Goal: Task Accomplishment & Management: Manage account settings

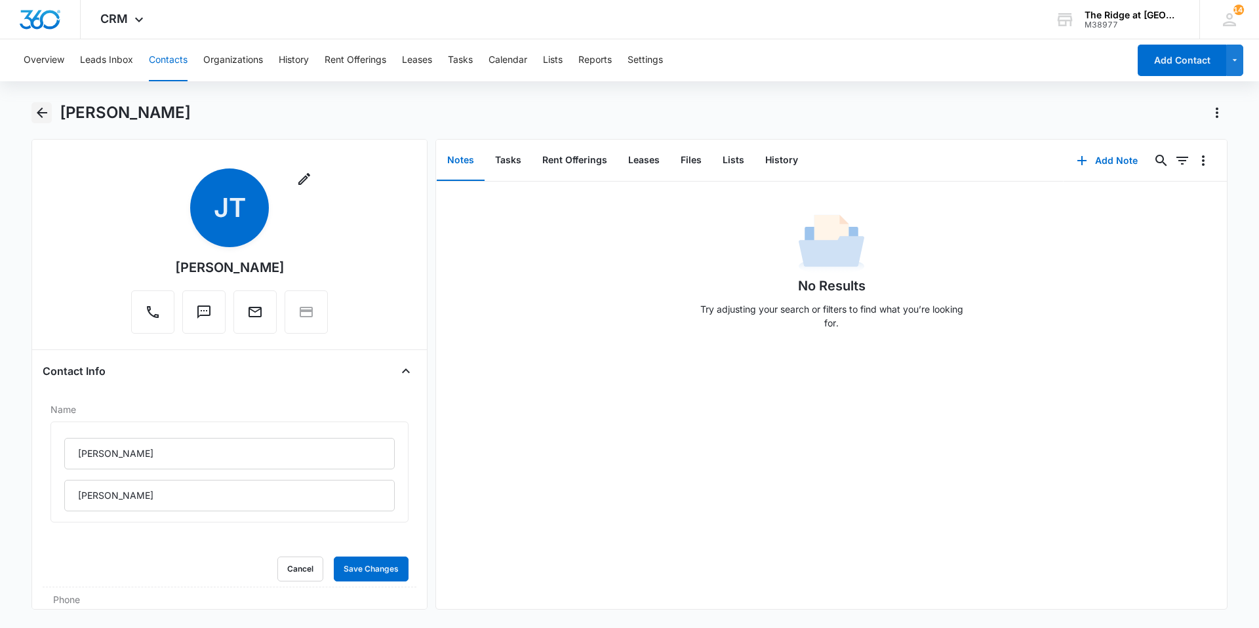
click at [36, 107] on icon "Back" at bounding box center [42, 113] width 16 height 16
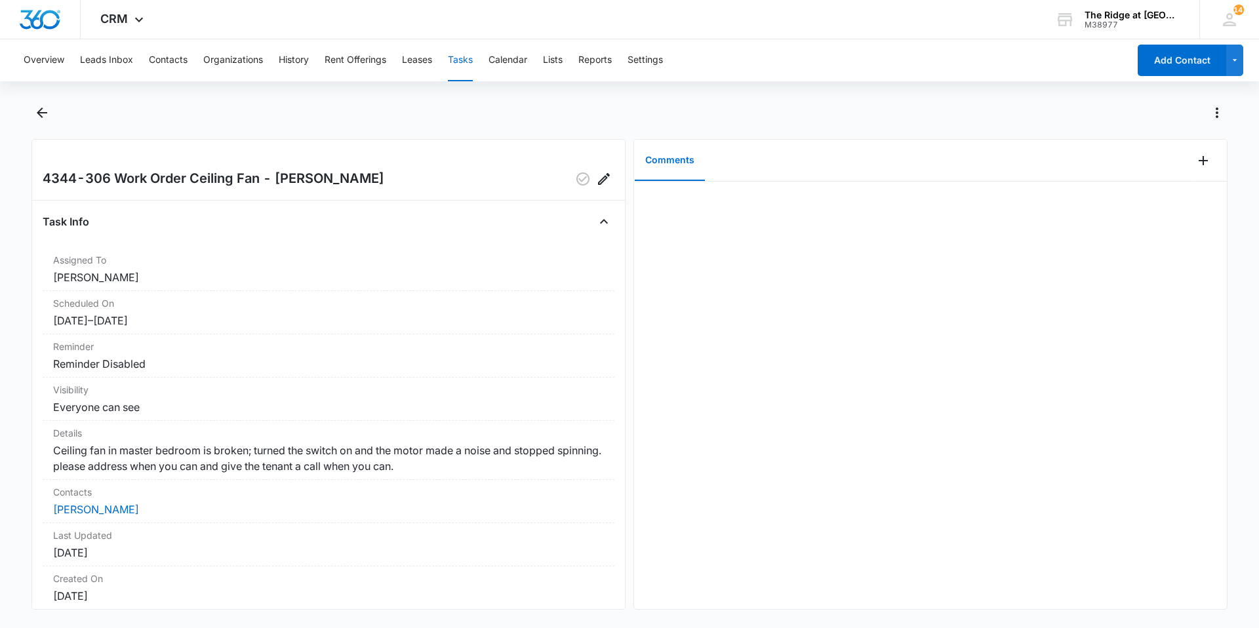
click at [1193, 171] on div at bounding box center [1210, 161] width 34 height 42
click at [1196, 165] on icon "Add Comment" at bounding box center [1204, 161] width 16 height 16
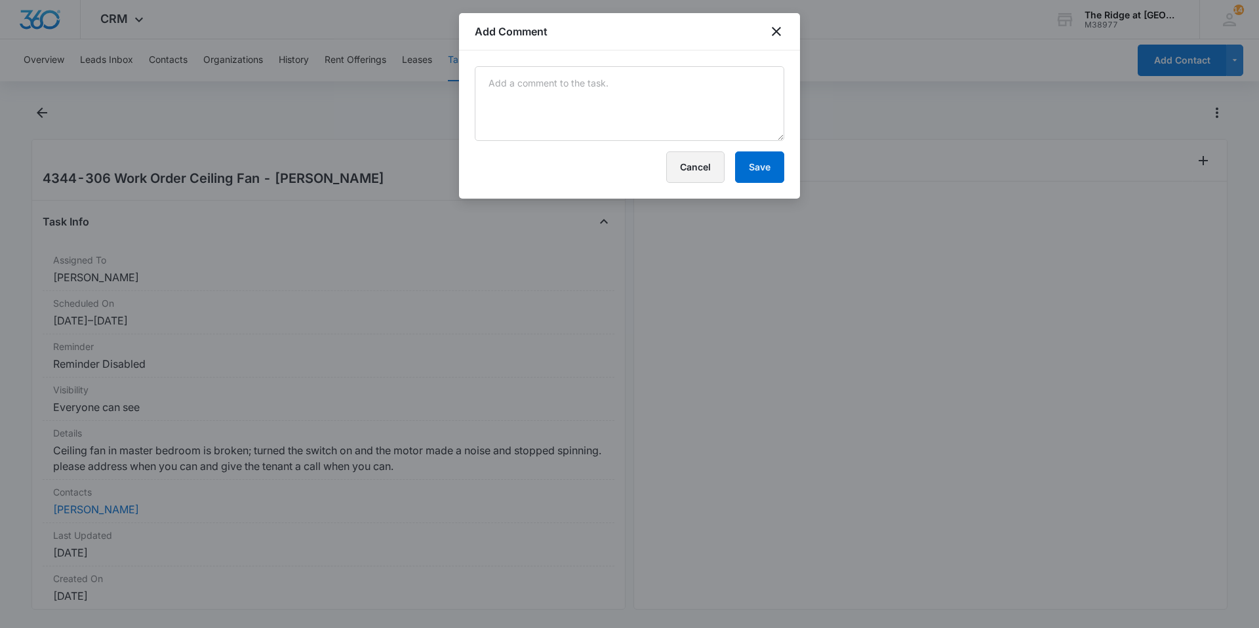
click at [700, 153] on button "Cancel" at bounding box center [695, 167] width 58 height 31
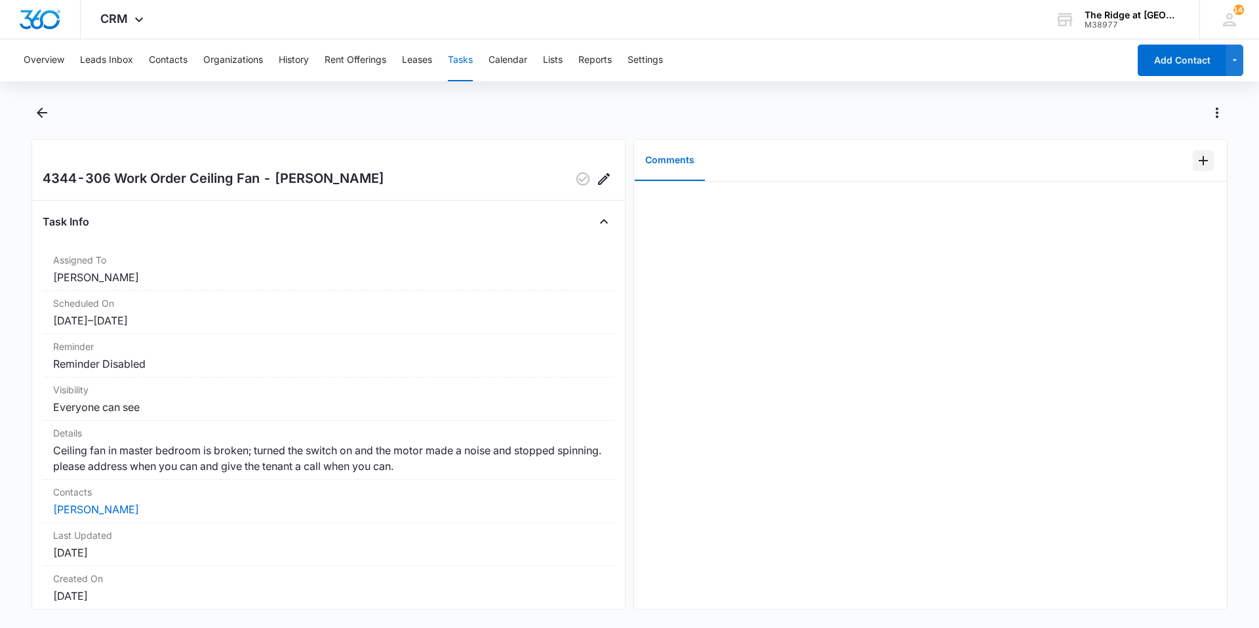
click at [1196, 167] on icon "Add Comment" at bounding box center [1204, 161] width 16 height 16
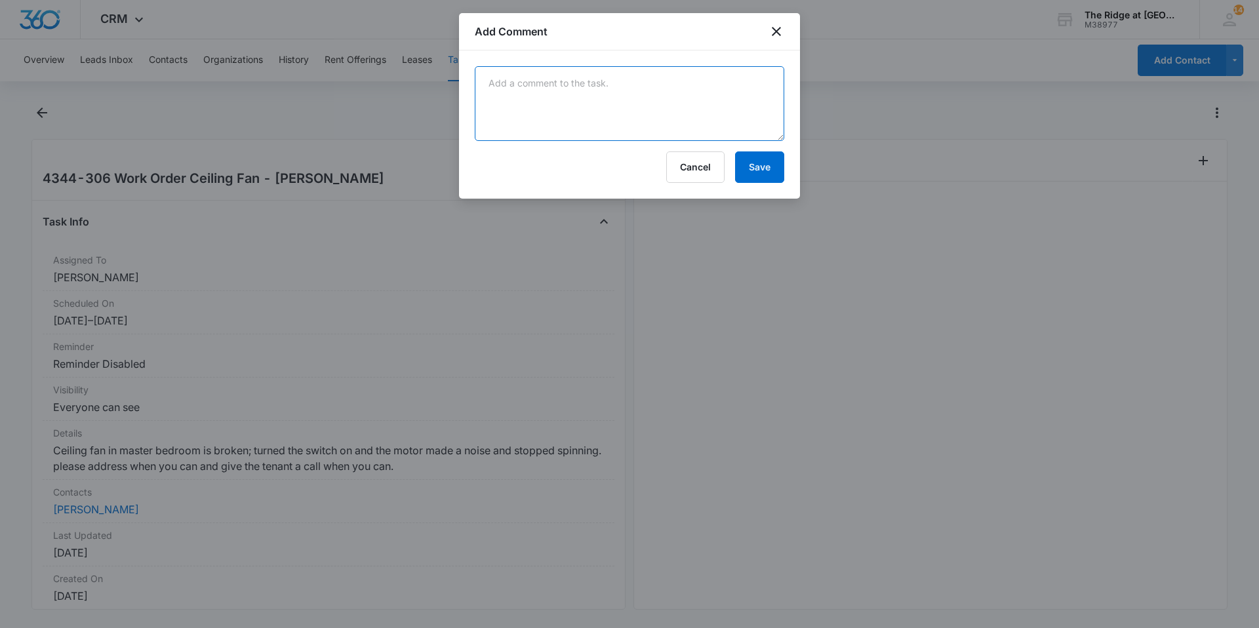
click at [686, 121] on textarea at bounding box center [630, 103] width 310 height 75
type textarea "scheduled with fiske electric tomorrow afternoon."
click at [774, 181] on button "Save" at bounding box center [759, 167] width 49 height 31
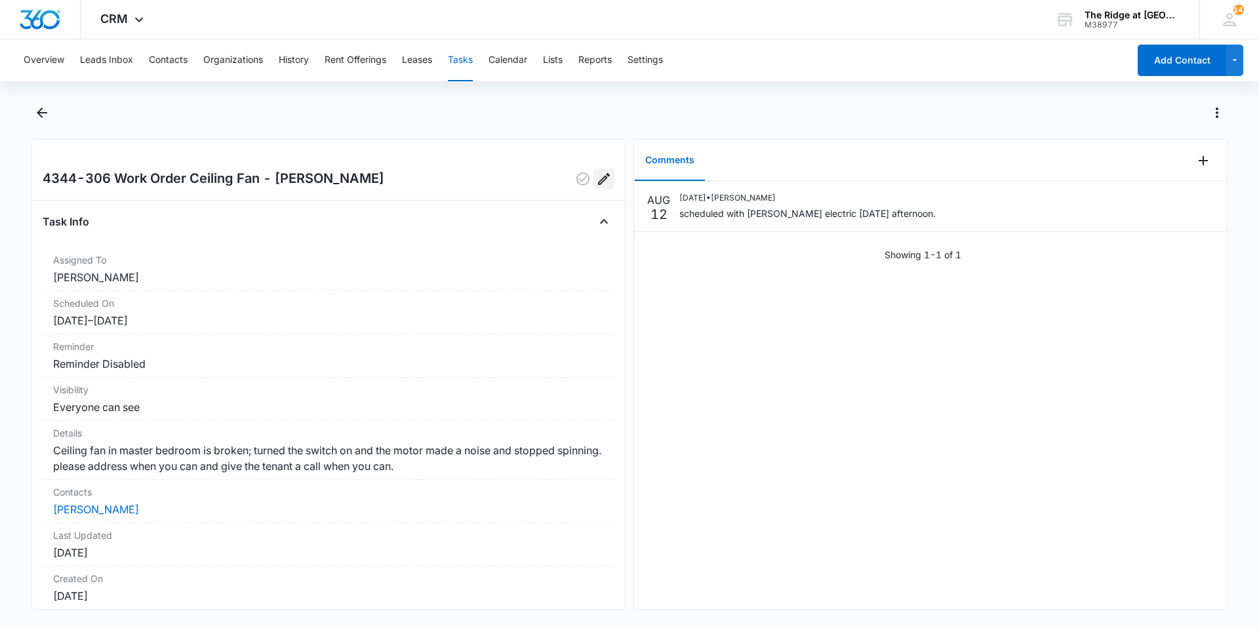
click at [598, 182] on icon "Edit" at bounding box center [604, 179] width 12 height 12
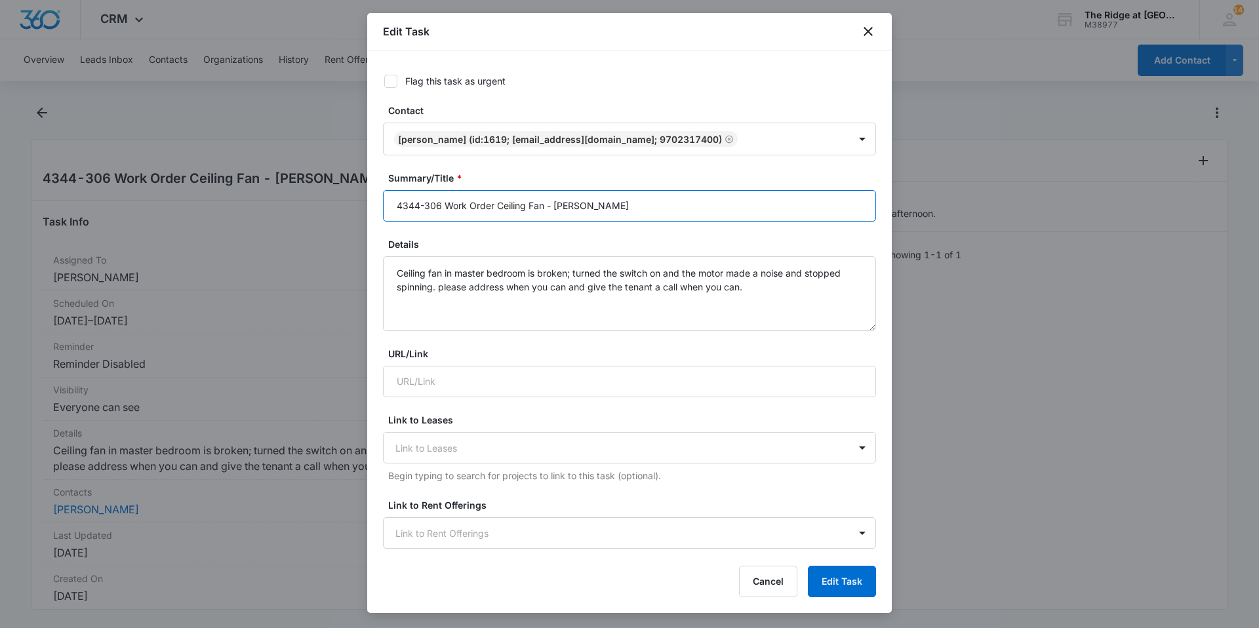
click at [595, 195] on input "4344-306 Work Order Ceiling Fan - Ricardo" at bounding box center [629, 205] width 493 height 31
type input "4344-306 Work Order Ceiling Fan - [PERSON_NAME] [PERSON_NAME]"
click at [824, 584] on button "Edit Task" at bounding box center [842, 581] width 68 height 31
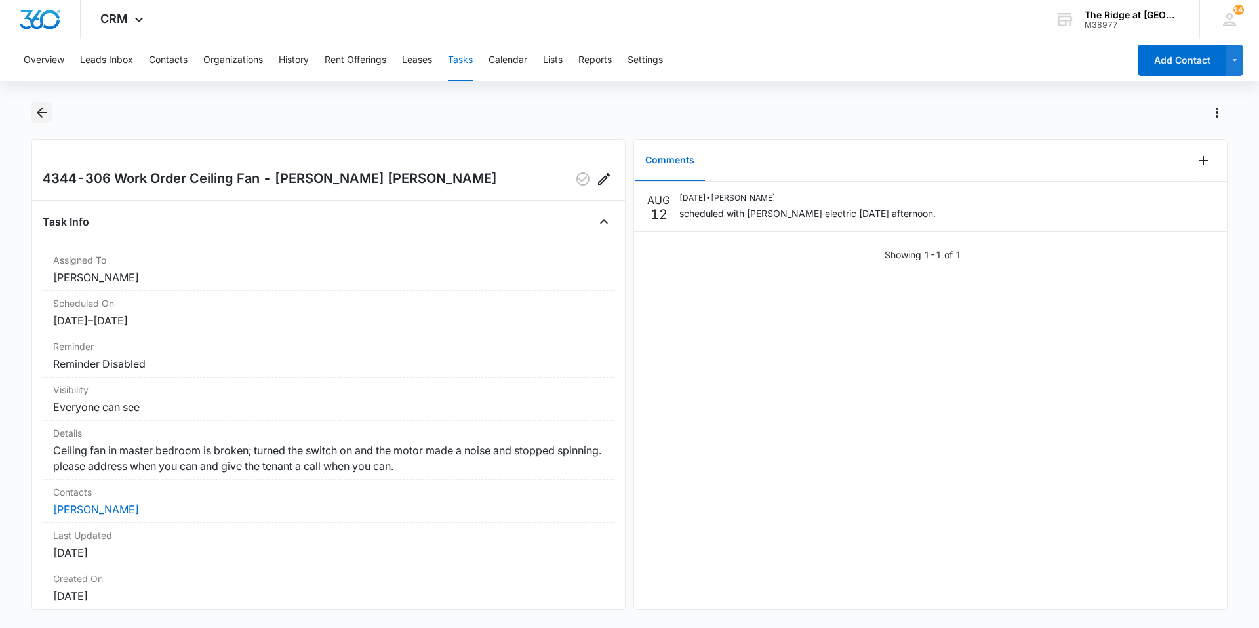
click at [48, 110] on icon "Back" at bounding box center [42, 113] width 16 height 16
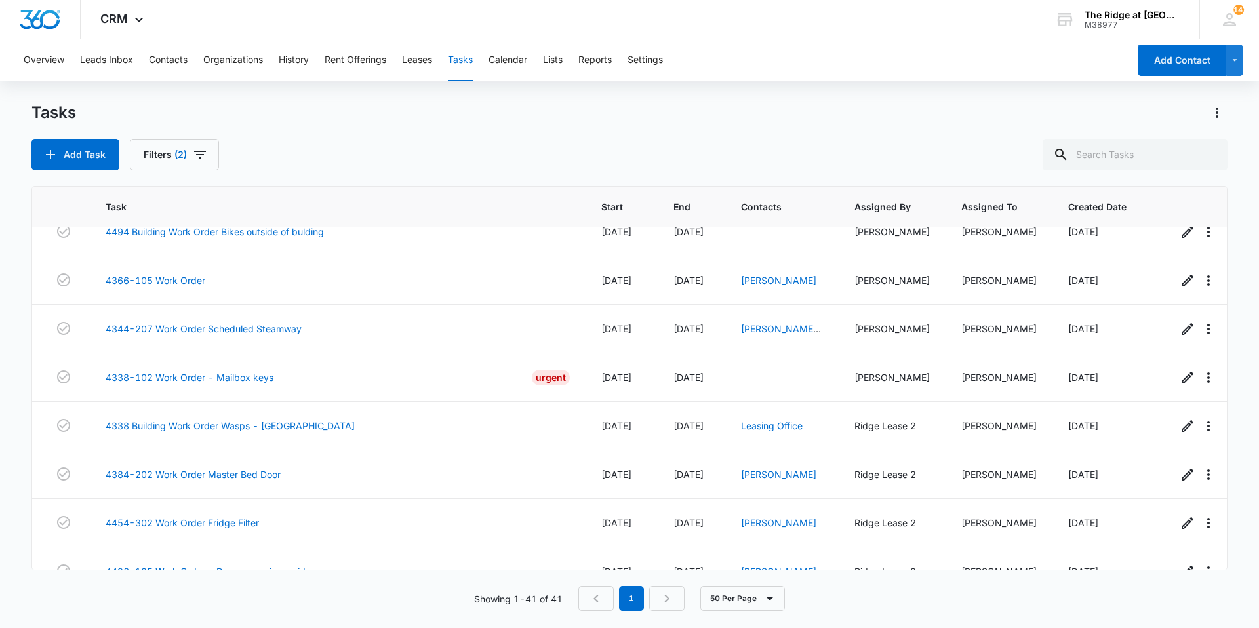
scroll to position [1675, 0]
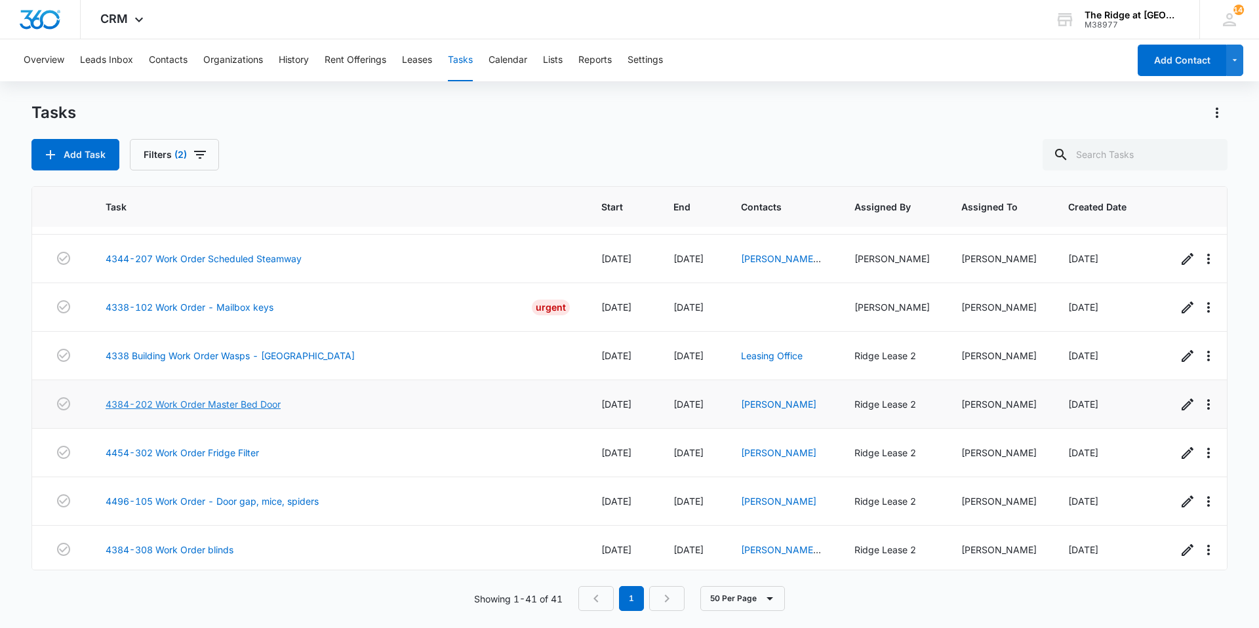
click at [203, 397] on link "4384-202 Work Order Master Bed Door" at bounding box center [193, 404] width 175 height 14
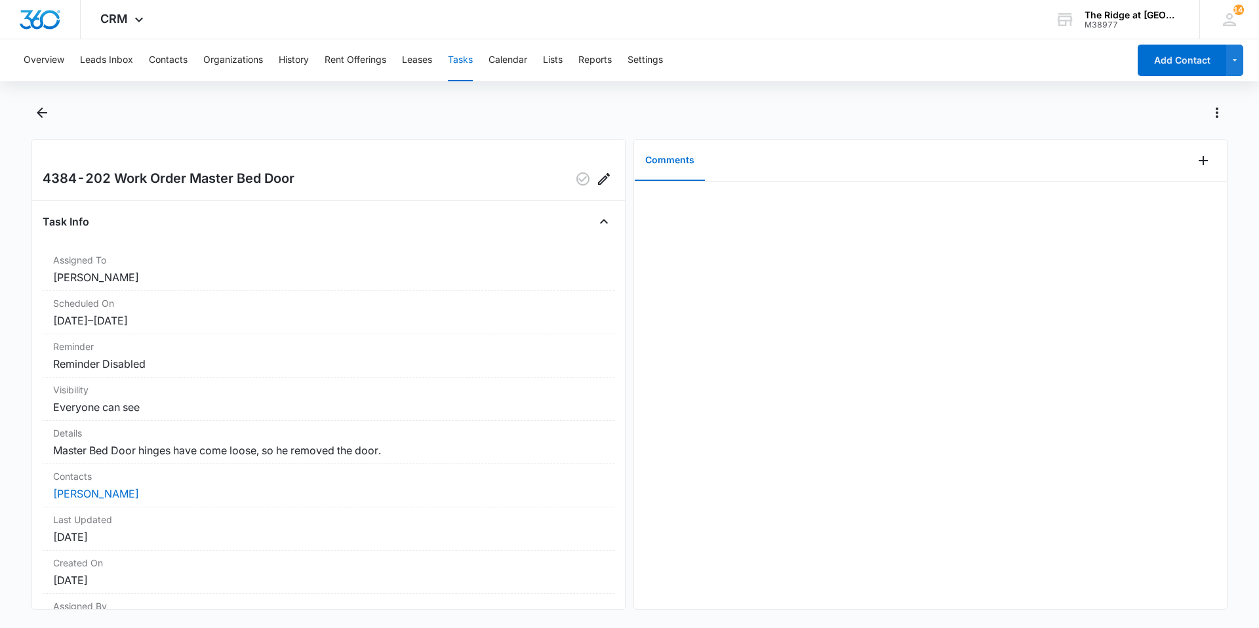
click at [1206, 161] on div at bounding box center [1210, 161] width 34 height 42
click at [1202, 159] on button "Add Comment" at bounding box center [1203, 160] width 21 height 21
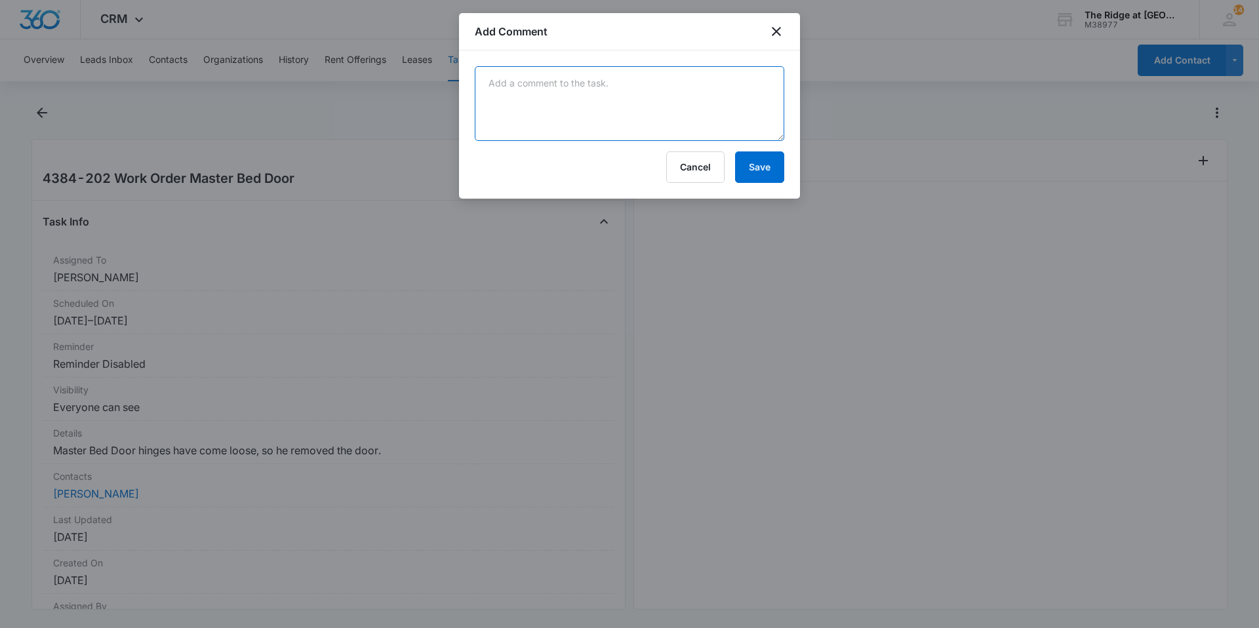
click at [637, 123] on textarea at bounding box center [630, 103] width 310 height 75
type textarea "rescured door with way longer screws."
click at [752, 152] on button "Save" at bounding box center [759, 167] width 49 height 31
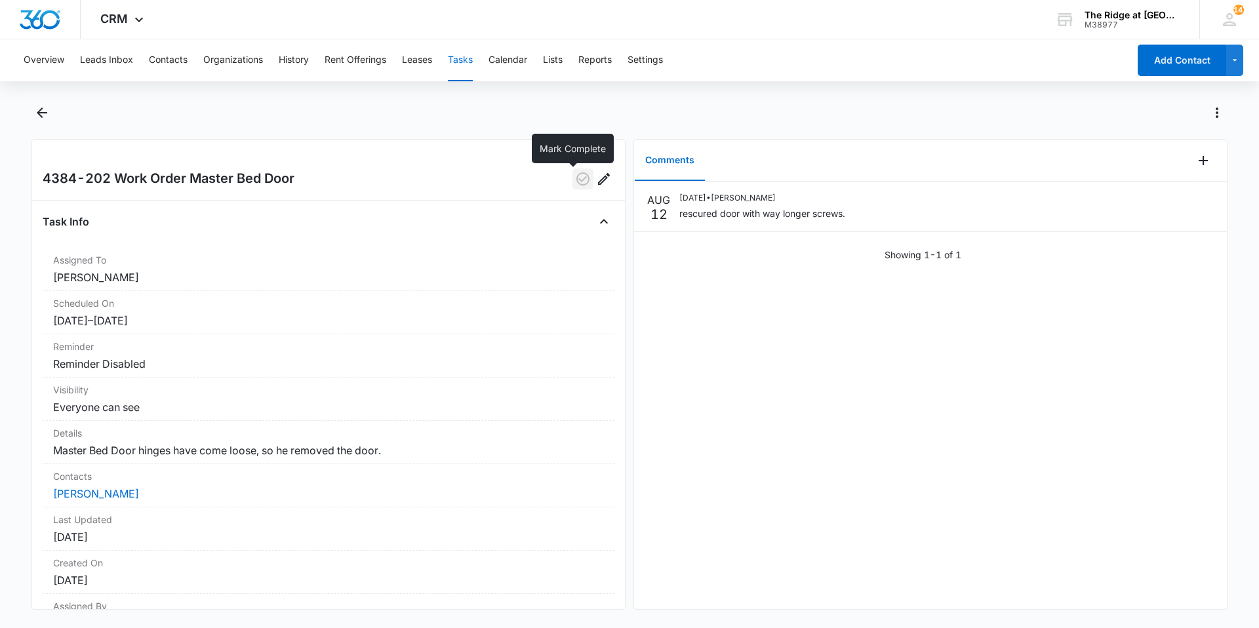
click at [575, 186] on icon "button" at bounding box center [583, 179] width 16 height 16
click at [43, 117] on icon "Back" at bounding box center [42, 113] width 16 height 16
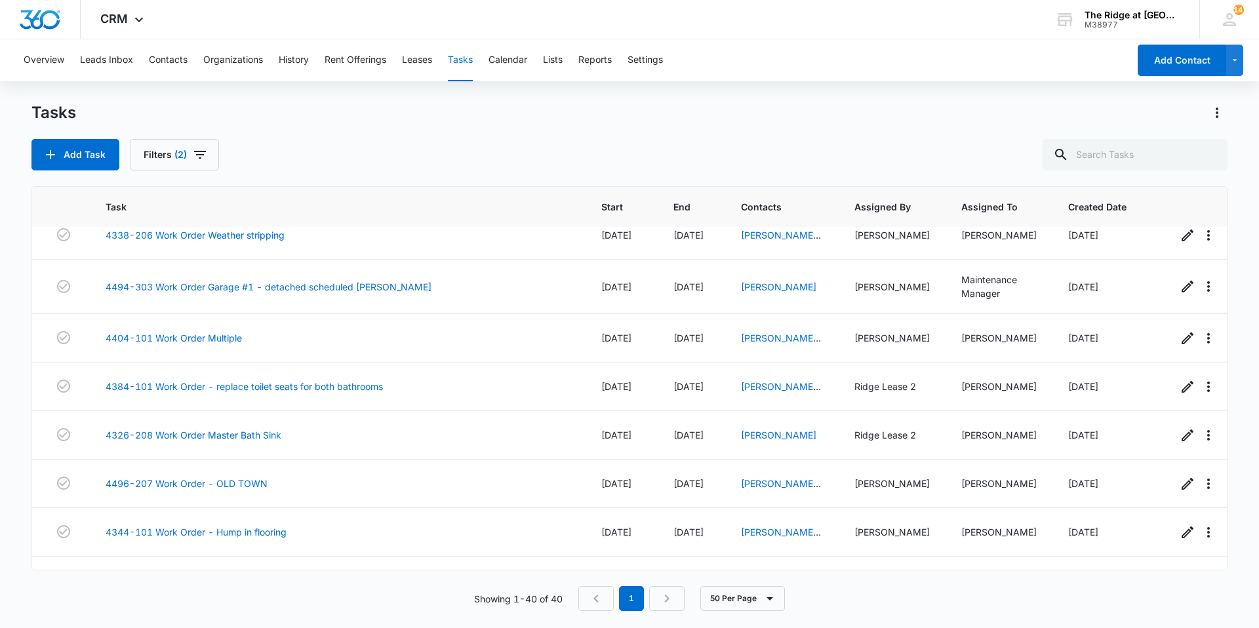
scroll to position [656, 0]
click at [215, 232] on link "4338-206 Work Order Weather stripping" at bounding box center [195, 233] width 179 height 14
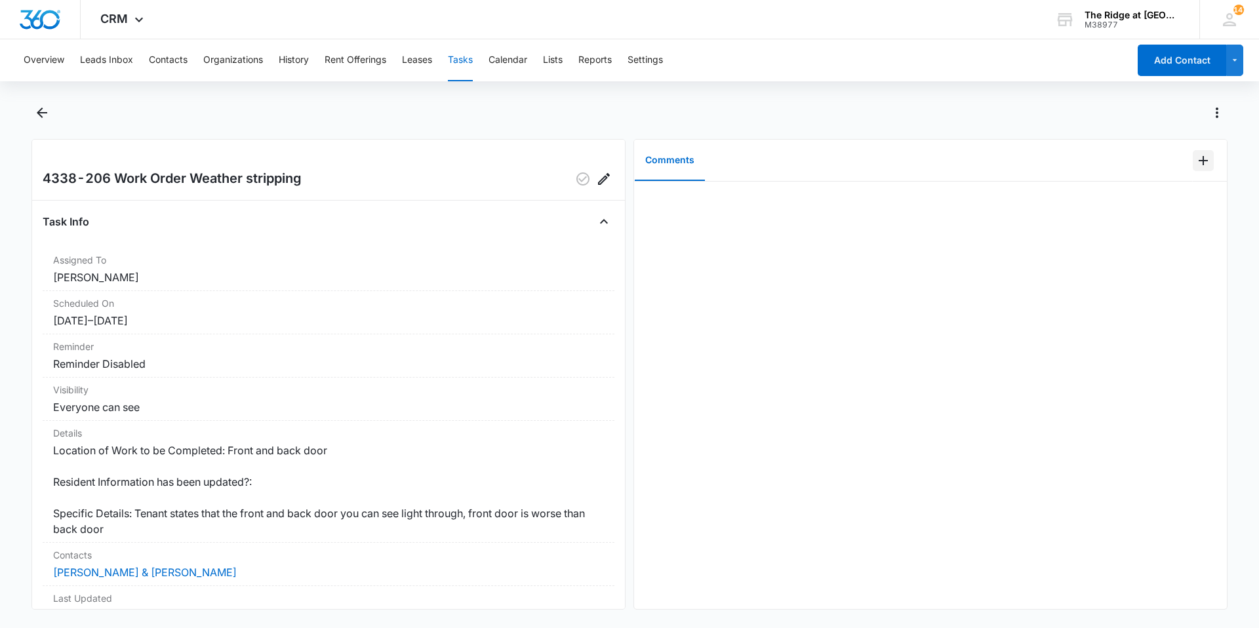
click at [1196, 159] on icon "Add Comment" at bounding box center [1204, 161] width 16 height 16
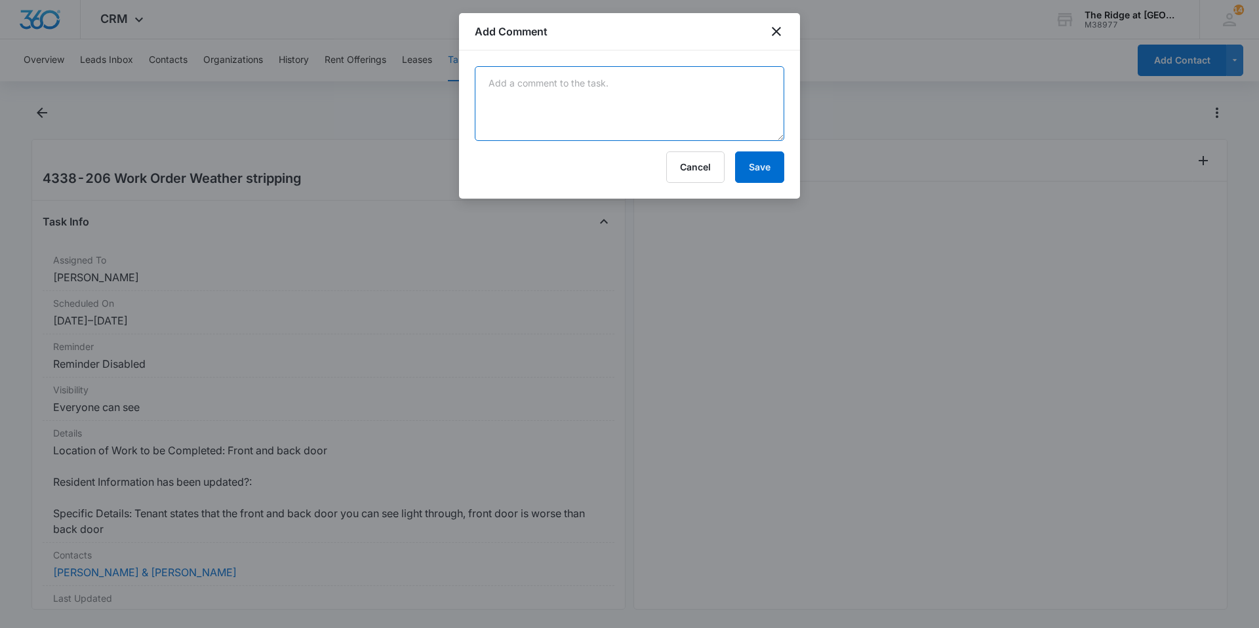
click at [699, 140] on textarea at bounding box center [630, 103] width 310 height 75
type textarea "adjusted back weather stripping, and front door. it all looked intact otherwise."
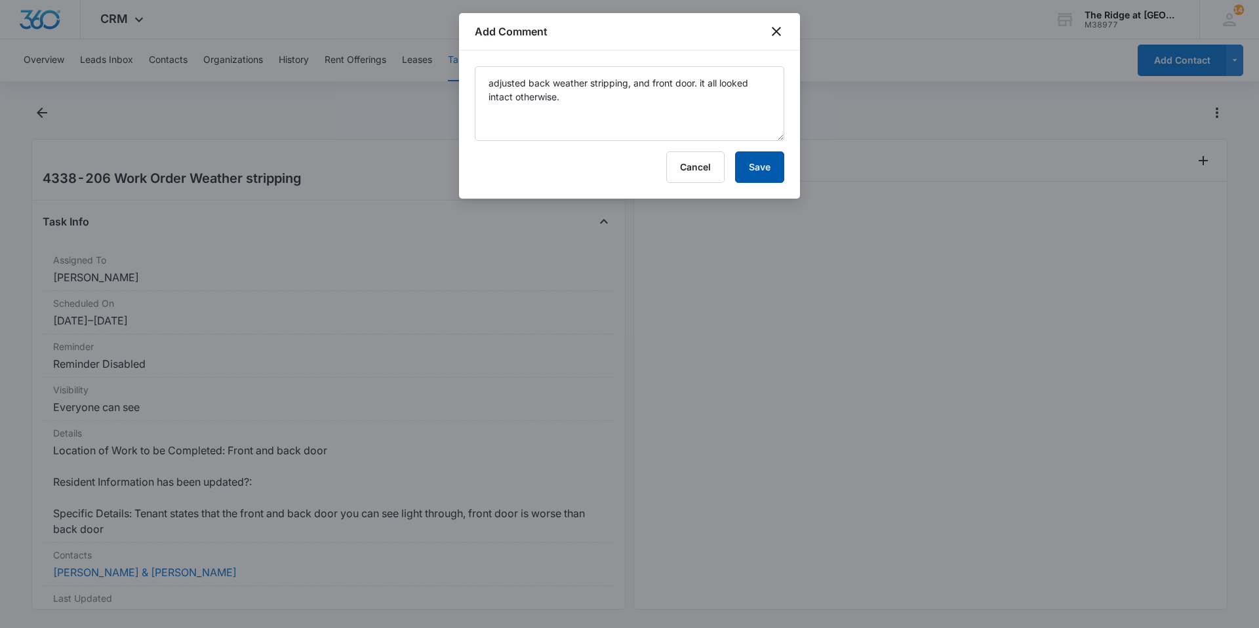
click at [757, 171] on button "Save" at bounding box center [759, 167] width 49 height 31
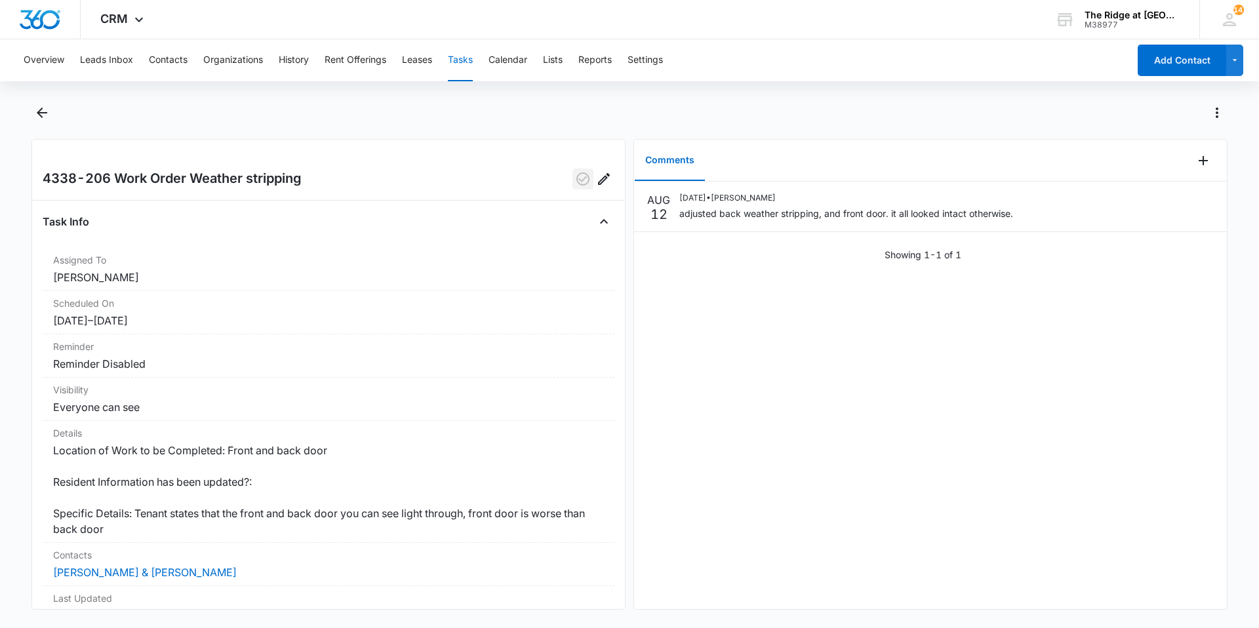
click at [576, 189] on button "button" at bounding box center [583, 179] width 21 height 21
click at [51, 113] on button "Back" at bounding box center [41, 112] width 20 height 21
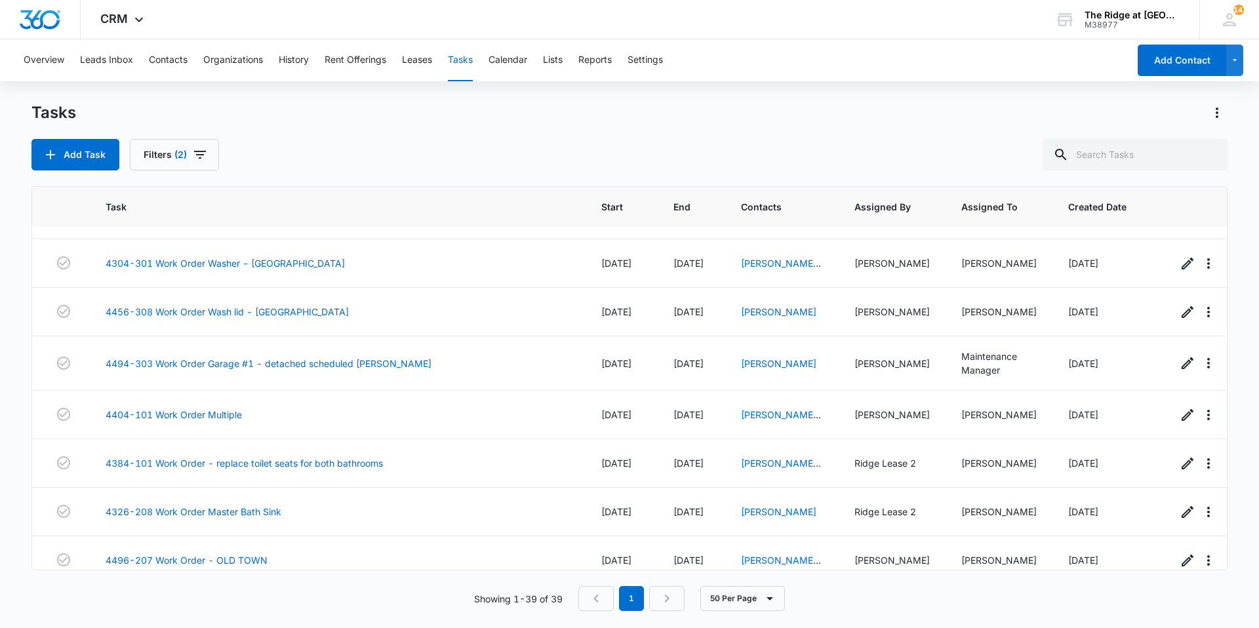
scroll to position [462, 0]
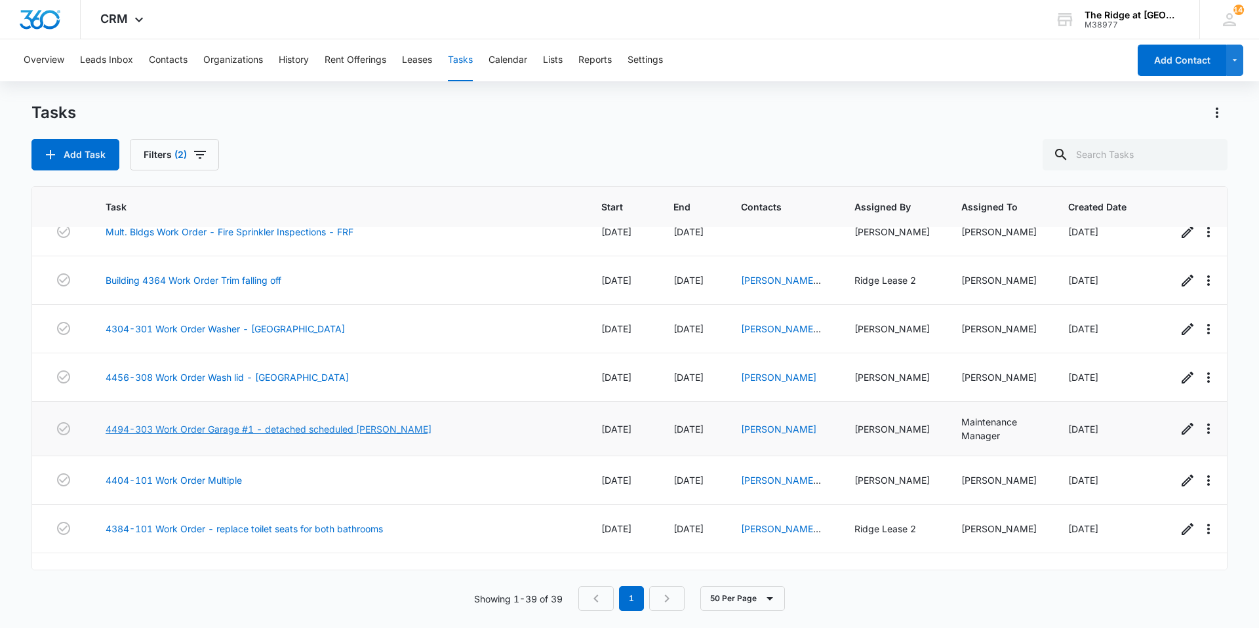
click at [264, 428] on link "4494-303 Work Order Garage #1 - detached scheduled [PERSON_NAME]" at bounding box center [269, 429] width 326 height 14
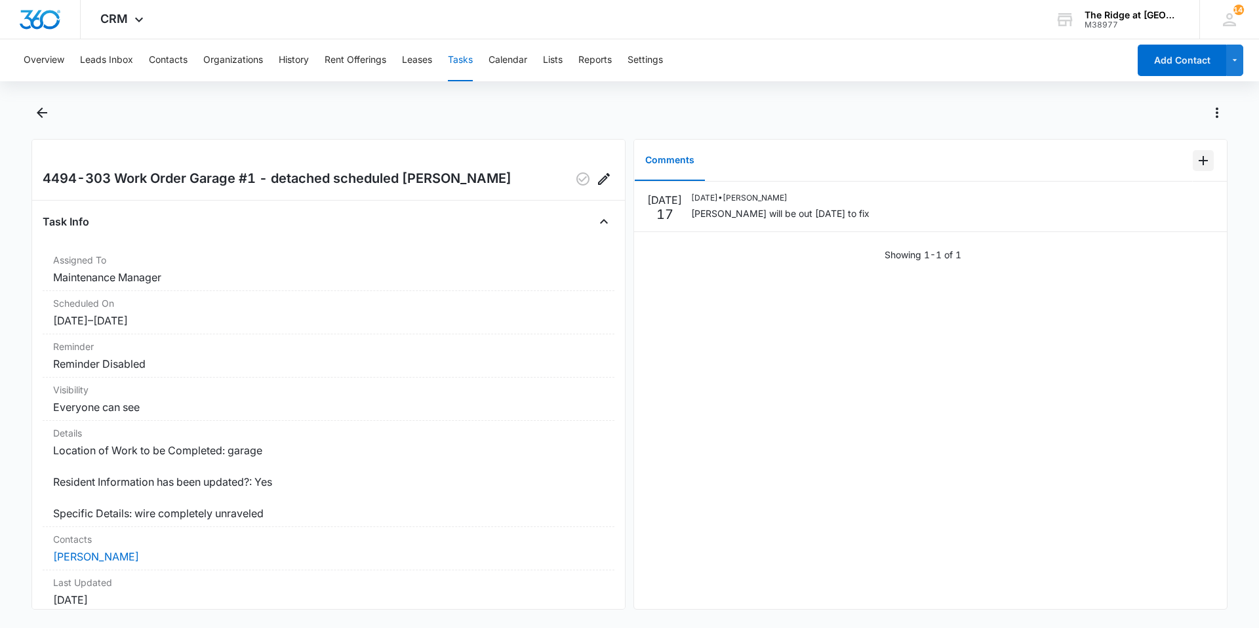
click at [1200, 159] on icon "Add Comment" at bounding box center [1204, 161] width 16 height 16
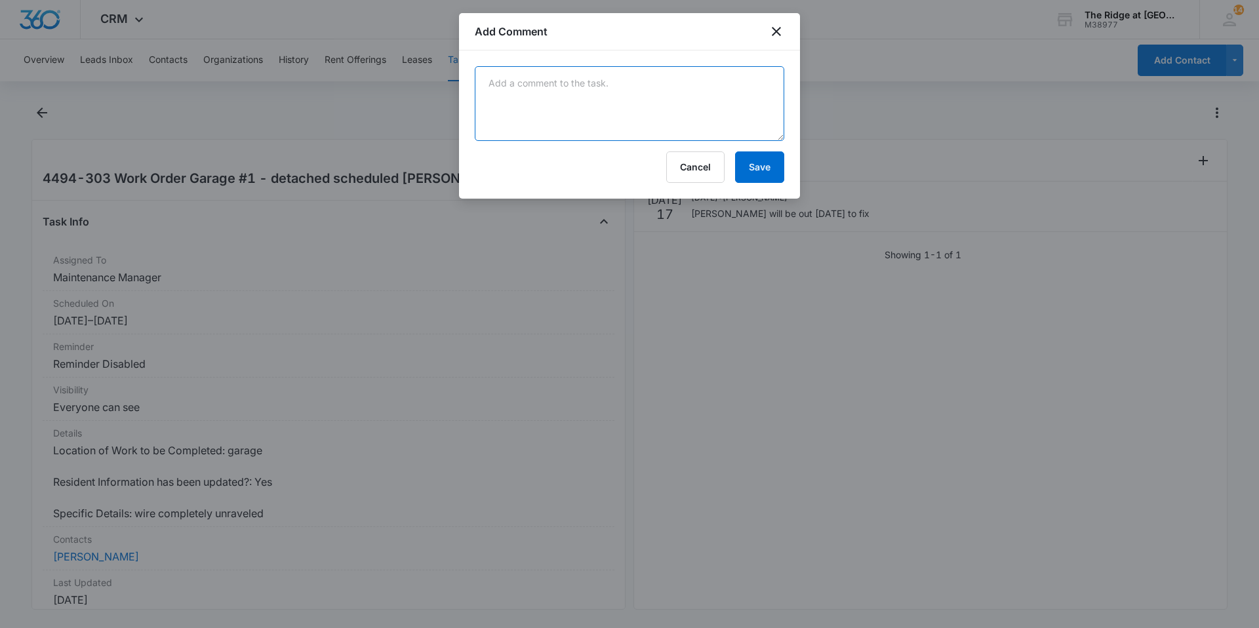
click at [763, 109] on textarea at bounding box center [630, 103] width 310 height 75
type textarea "[PERSON_NAME] addressed on [DATE]"
click at [780, 163] on button "Save" at bounding box center [759, 167] width 49 height 31
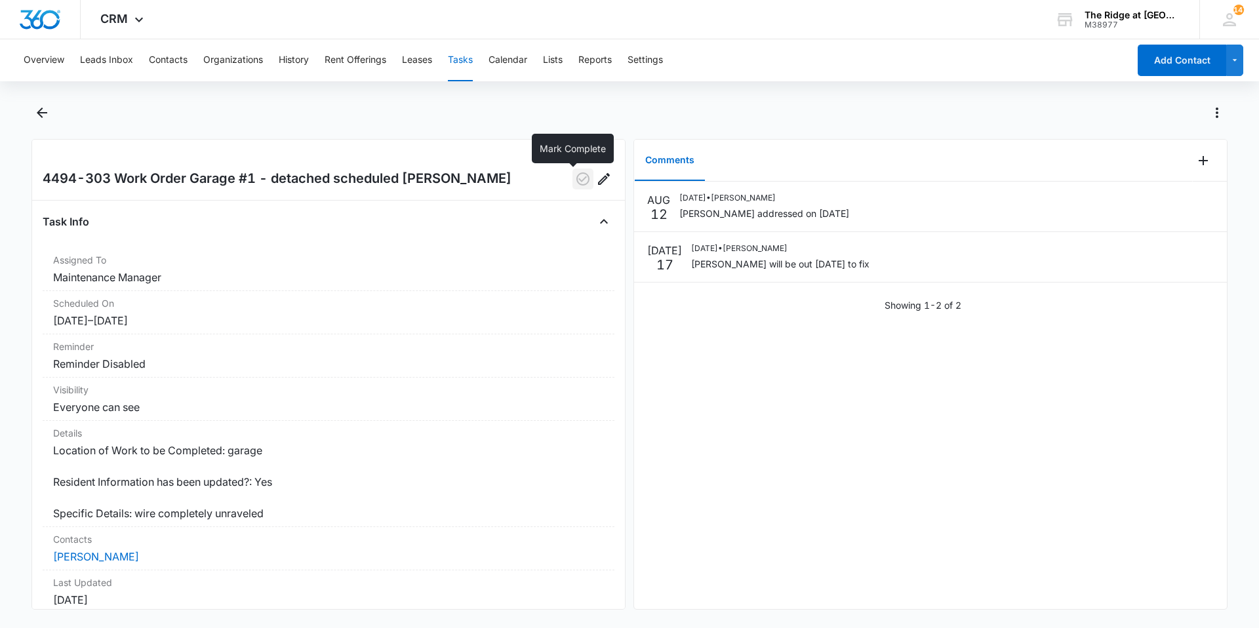
click at [575, 181] on icon "button" at bounding box center [583, 179] width 16 height 16
drag, startPoint x: 60, startPoint y: 113, endPoint x: 54, endPoint y: 110, distance: 7.3
drag, startPoint x: 54, startPoint y: 110, endPoint x: 44, endPoint y: 110, distance: 9.8
click at [44, 110] on icon "Back" at bounding box center [42, 113] width 16 height 16
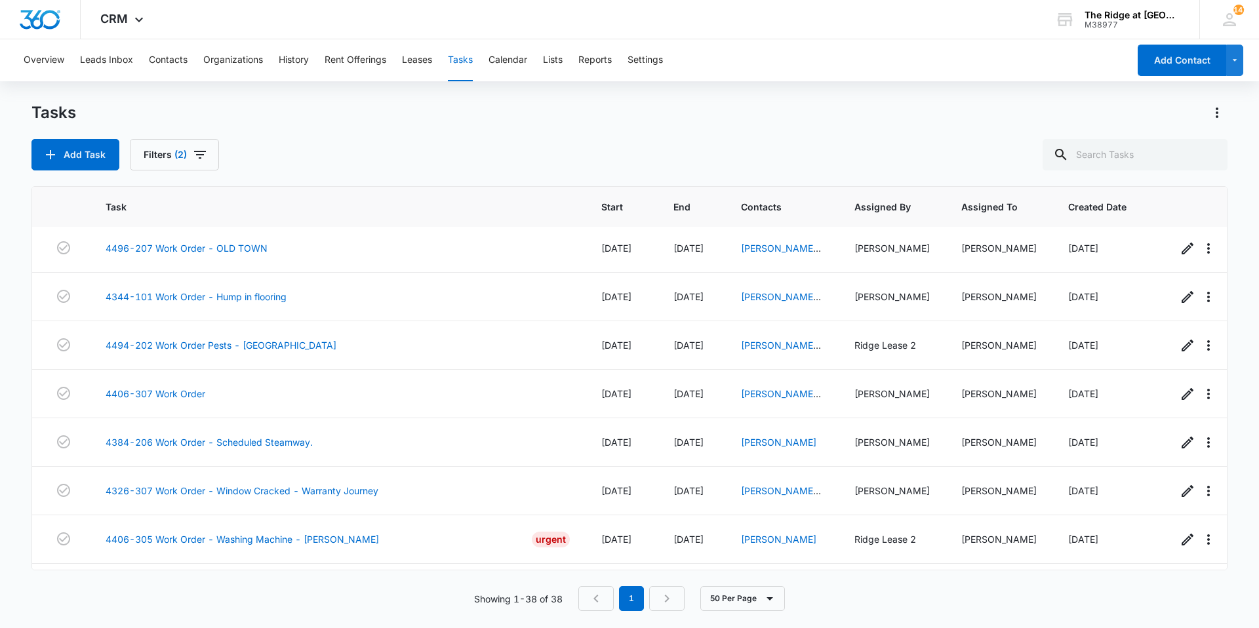
scroll to position [787, 0]
click at [226, 298] on link "4344-101 Work Order - Hump in flooring" at bounding box center [196, 296] width 181 height 14
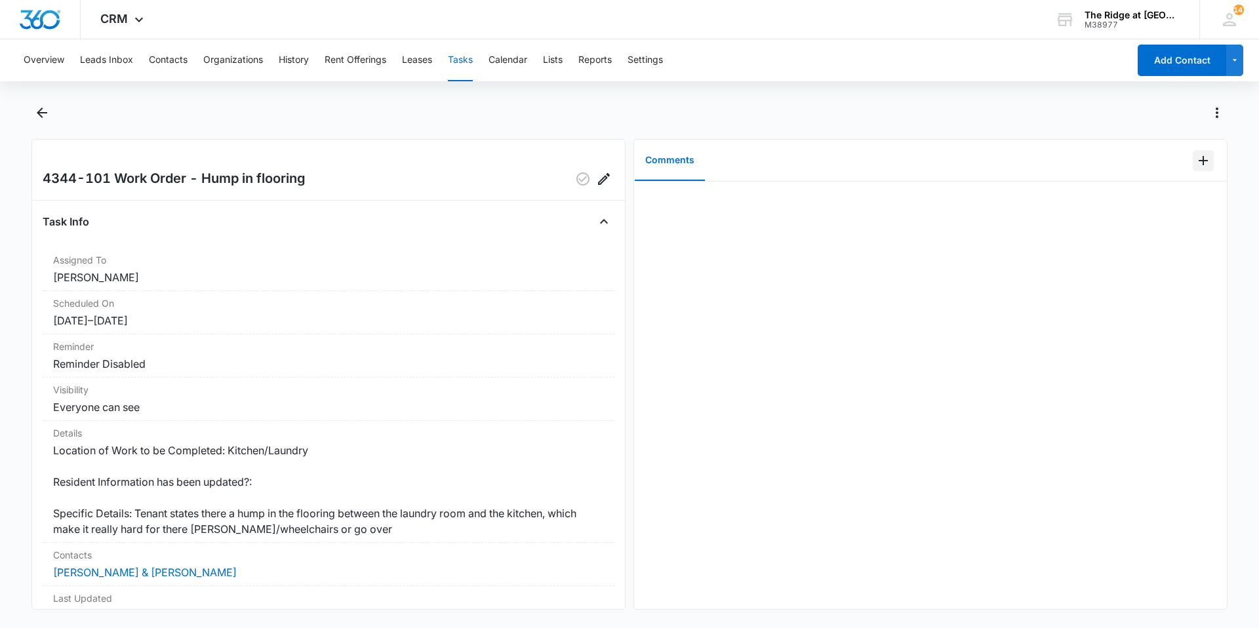
click at [1193, 170] on button "Add Comment" at bounding box center [1203, 160] width 21 height 21
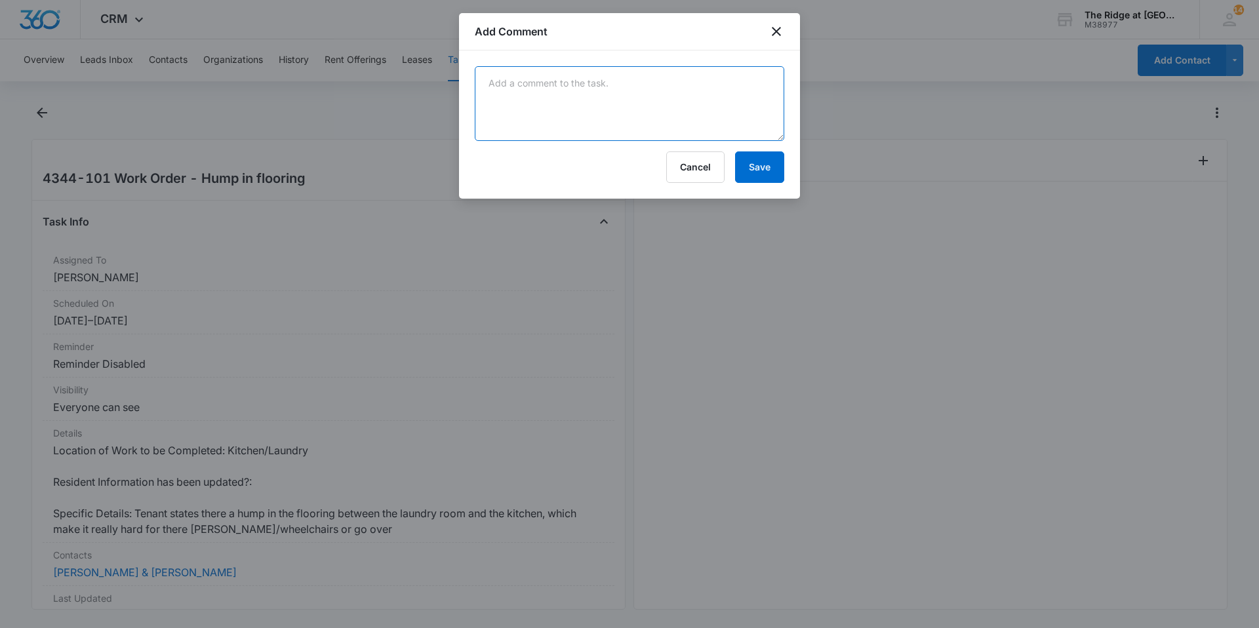
click at [663, 127] on textarea at bounding box center [630, 103] width 310 height 75
type textarea "[PERSON_NAME] and [PERSON_NAME] U were figuring out fixes"
click at [760, 169] on button "Save" at bounding box center [759, 167] width 49 height 31
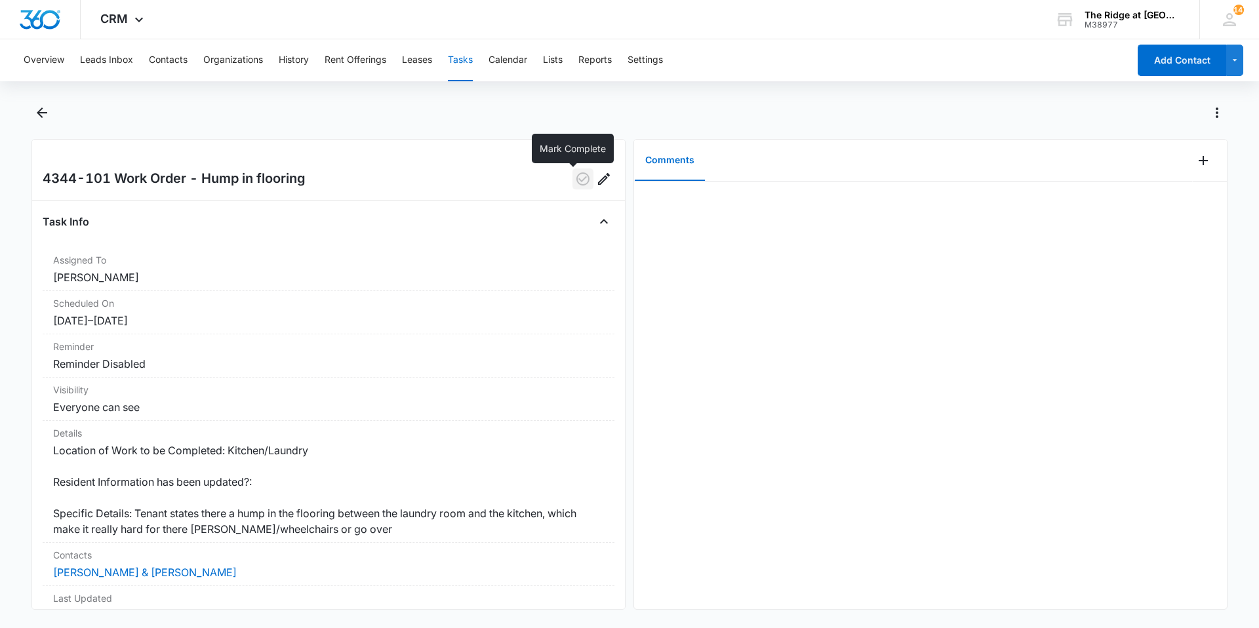
click at [576, 181] on icon "button" at bounding box center [583, 179] width 16 height 16
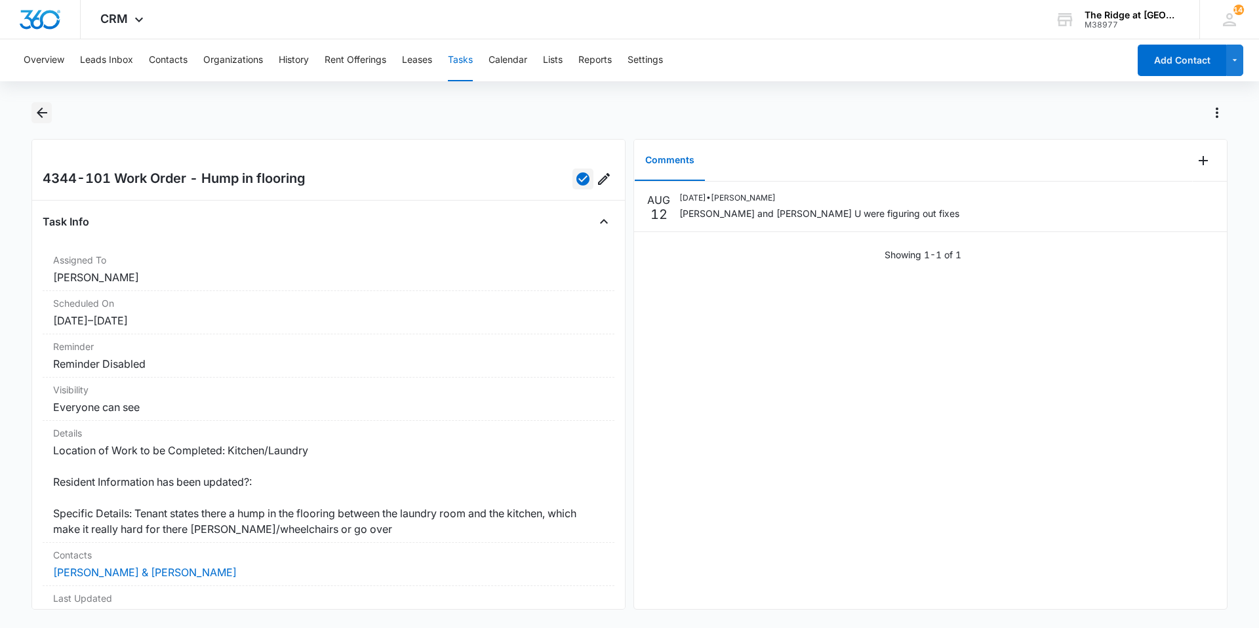
click at [35, 117] on icon "Back" at bounding box center [42, 113] width 16 height 16
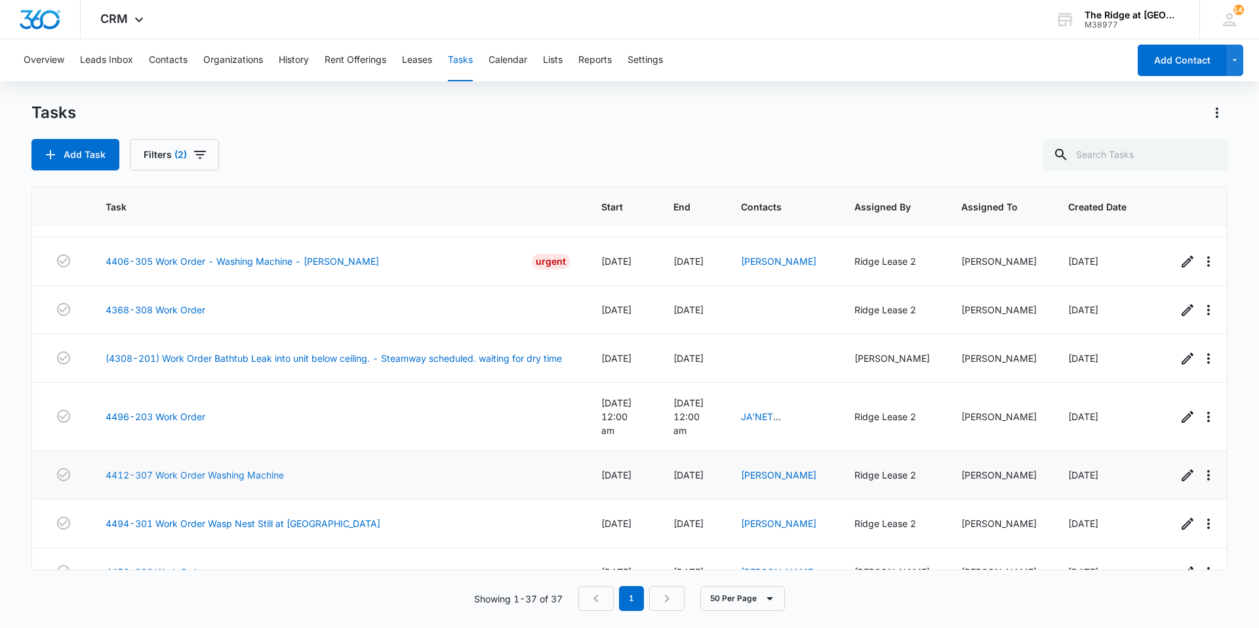
scroll to position [884, 0]
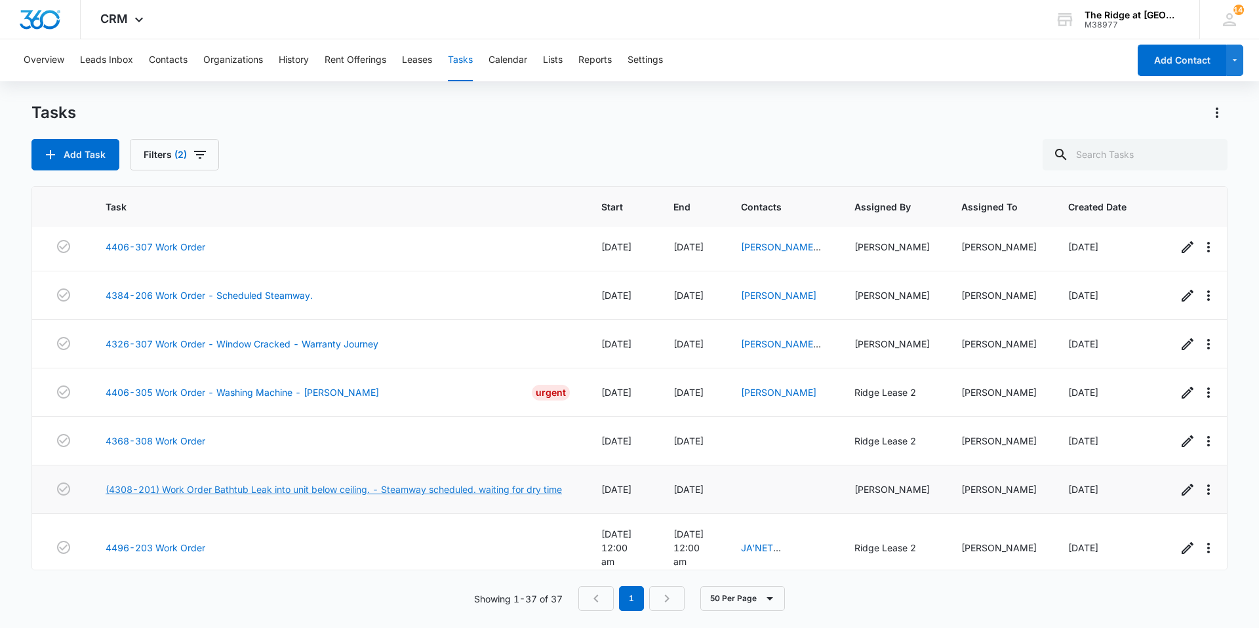
click at [314, 488] on link "(4308-201) Work Order Bathtub Leak into unit below ceiling. - Steamway schedule…" at bounding box center [334, 490] width 457 height 14
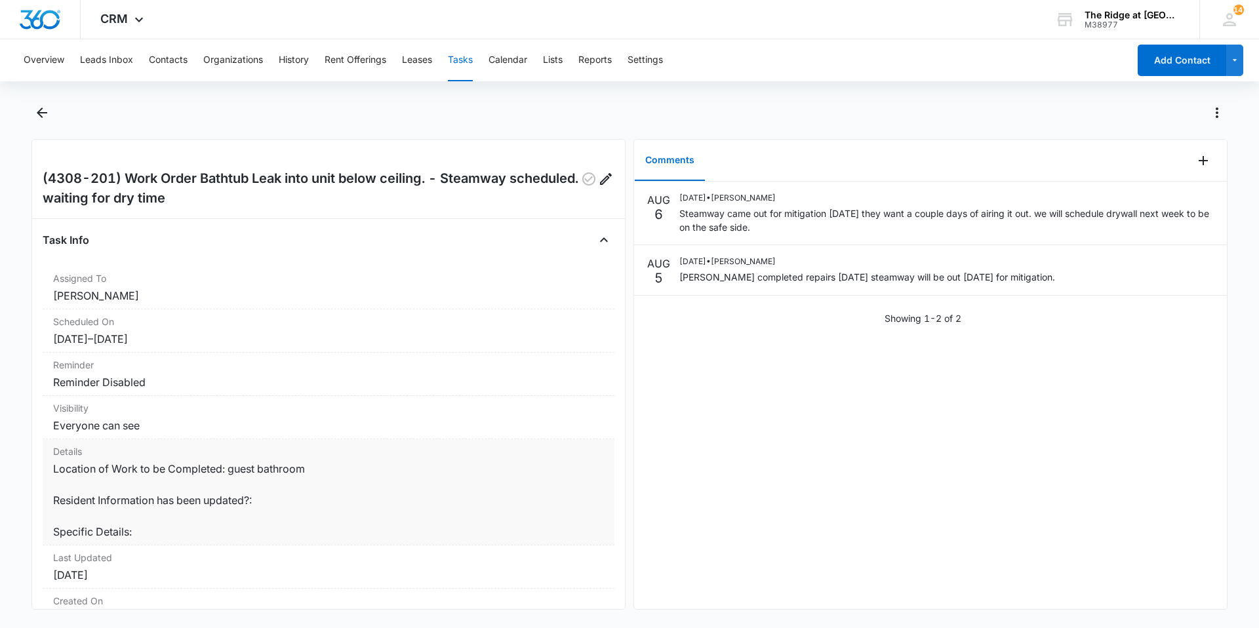
drag, startPoint x: 310, startPoint y: 485, endPoint x: 337, endPoint y: 491, distance: 27.5
click at [324, 489] on dd "Location of Work to be Completed: guest bathroom Resident Information has been …" at bounding box center [328, 500] width 551 height 79
click at [459, 570] on dl "Assigned To Ricardo Marin Scheduled On 8/4/25 – 8/6/25 Reminder Reminder Disabl…" at bounding box center [329, 470] width 572 height 409
click at [33, 111] on button "Back" at bounding box center [41, 112] width 20 height 21
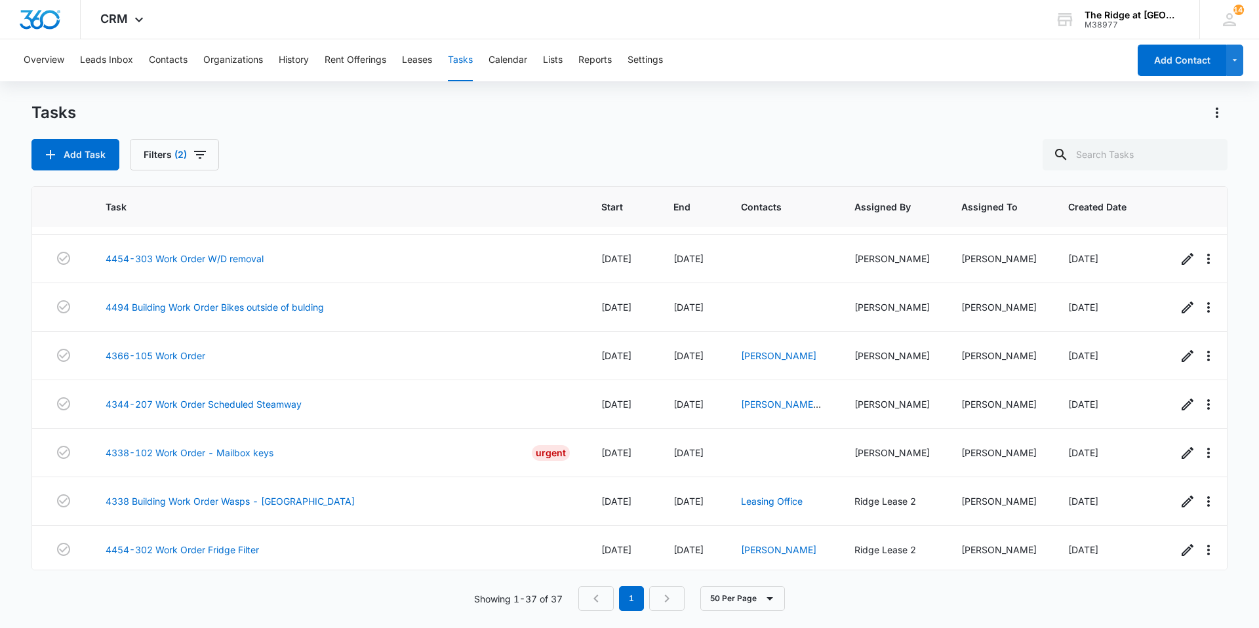
scroll to position [1474, 0]
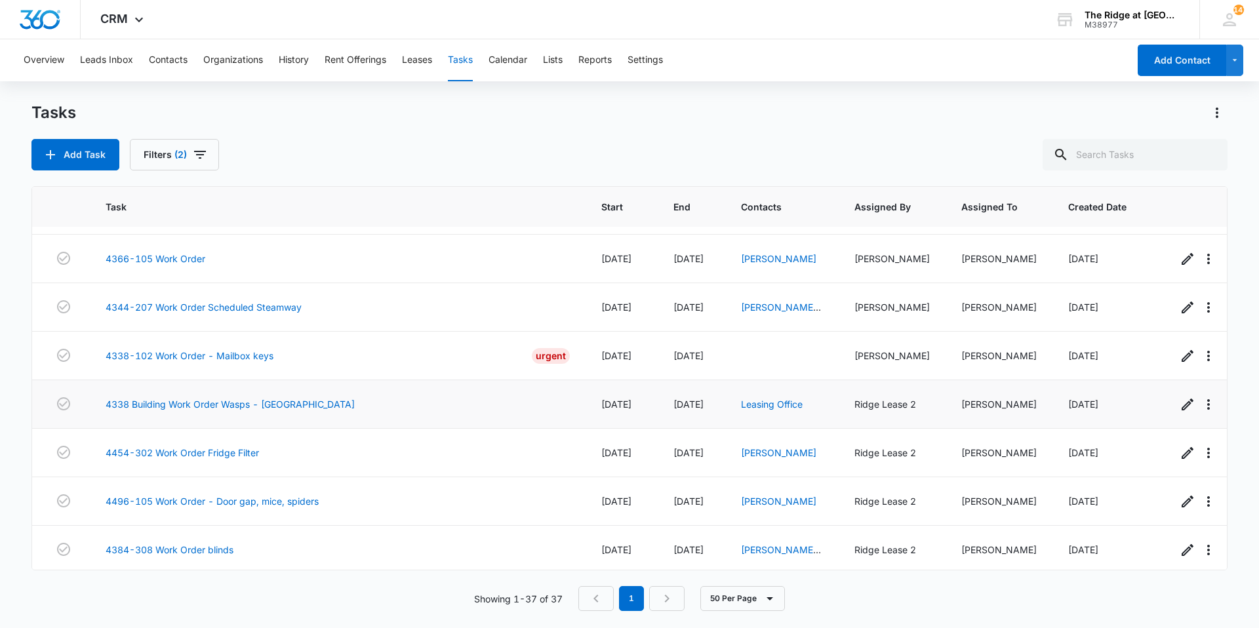
click at [615, 399] on span "[DATE]" at bounding box center [616, 404] width 30 height 11
click at [609, 399] on span "[DATE]" at bounding box center [616, 404] width 30 height 11
drag, startPoint x: 604, startPoint y: 392, endPoint x: 626, endPoint y: 394, distance: 22.3
click at [626, 399] on span "[DATE]" at bounding box center [616, 404] width 30 height 11
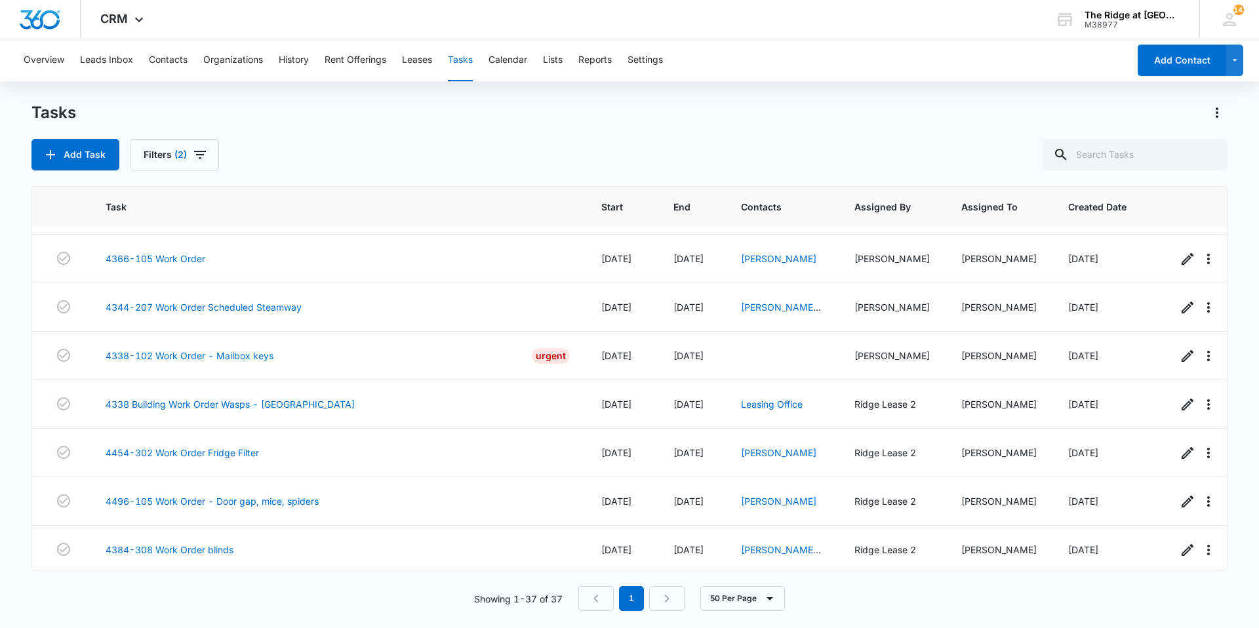
click at [517, 144] on div "Add Task Filters (2)" at bounding box center [629, 154] width 1196 height 31
click at [493, 141] on div "Add Task Filters (2)" at bounding box center [629, 154] width 1196 height 31
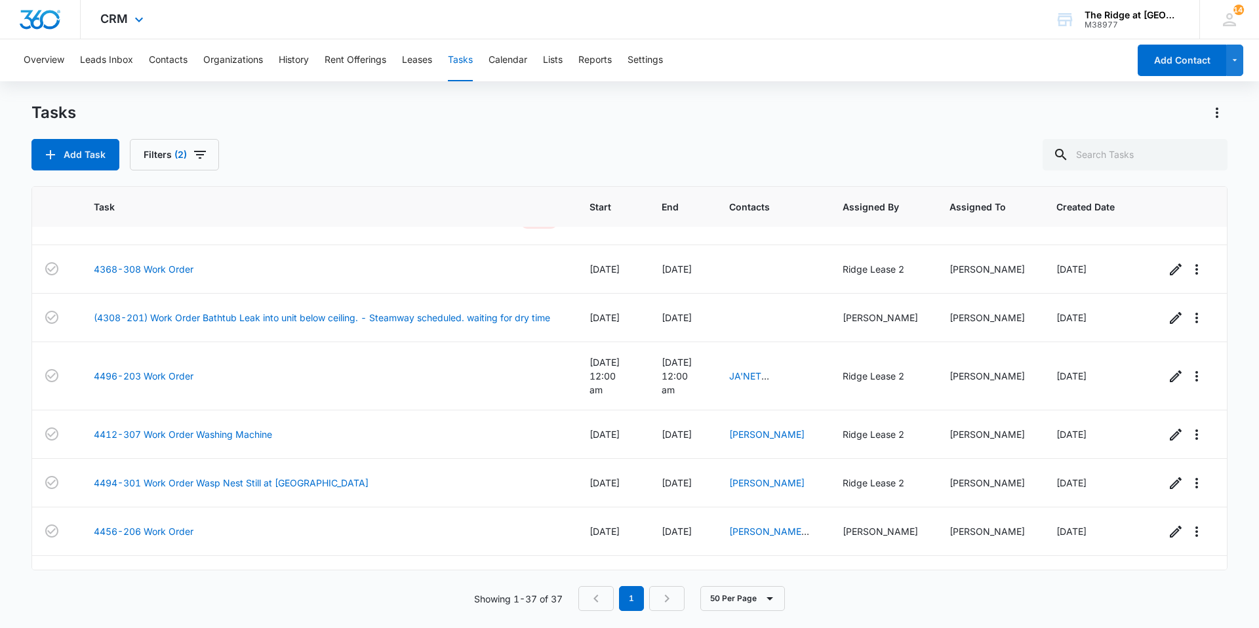
scroll to position [0, 12]
